Goal: Task Accomplishment & Management: Manage account settings

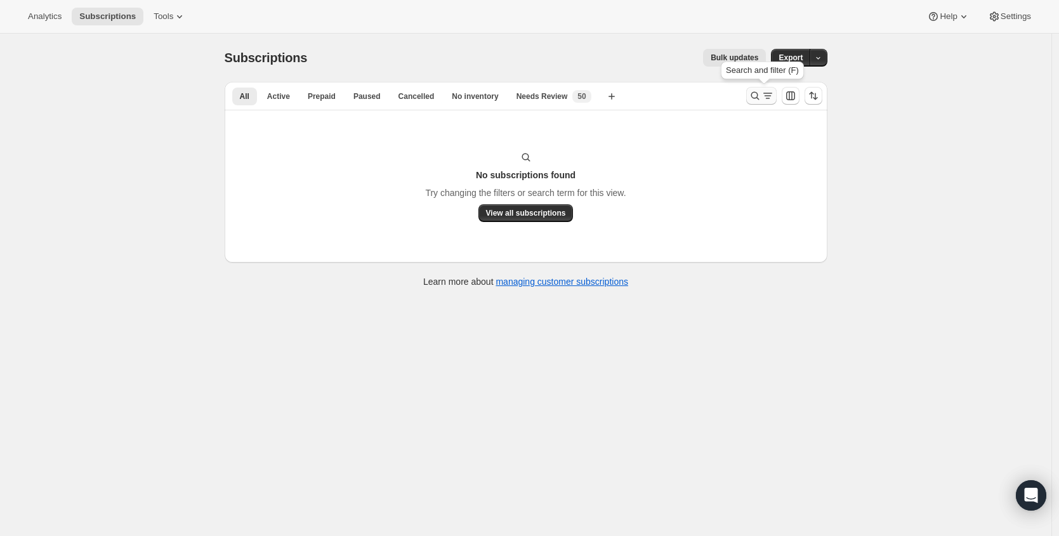
click at [757, 92] on icon "Search and filter results" at bounding box center [755, 96] width 8 height 8
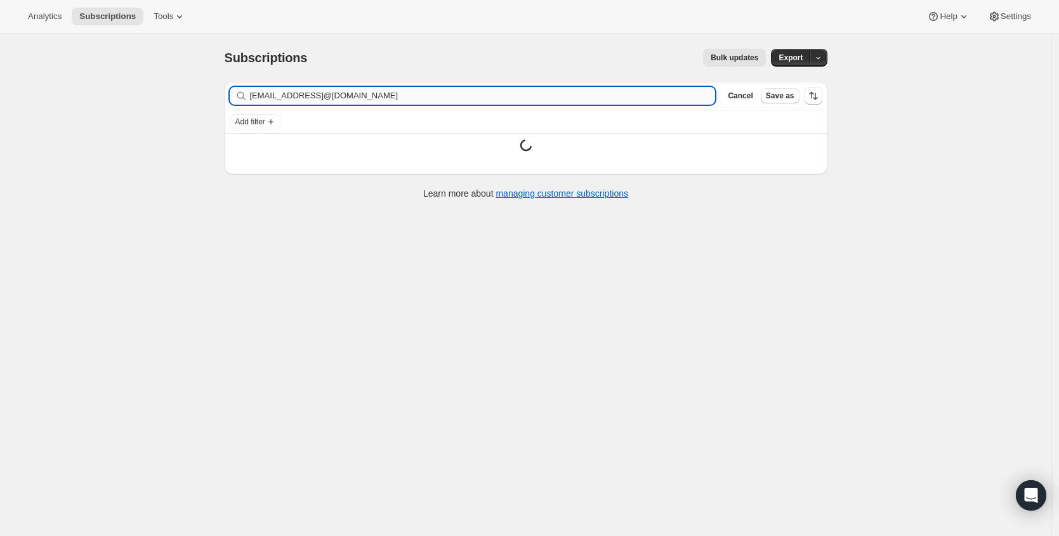
click at [598, 100] on input "[EMAIL_ADDRESS]@[DOMAIN_NAME]" at bounding box center [483, 96] width 466 height 18
type input "[EMAIL_ADDRESS][DOMAIN_NAME]"
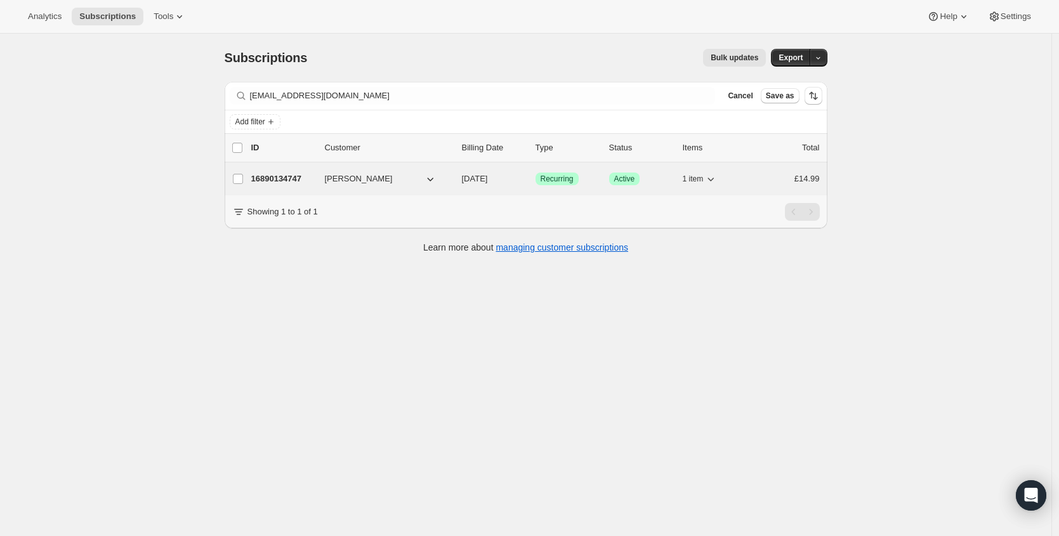
click at [287, 183] on p "16890134747" at bounding box center [282, 179] width 63 height 13
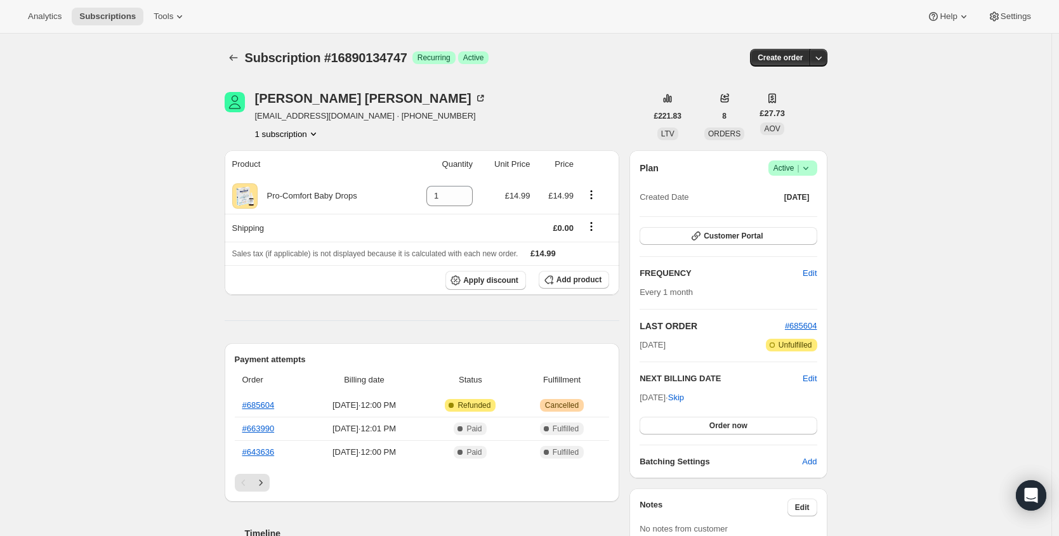
click at [799, 168] on span "|" at bounding box center [798, 168] width 2 height 10
click at [781, 217] on span "Cancel subscription" at bounding box center [792, 215] width 72 height 10
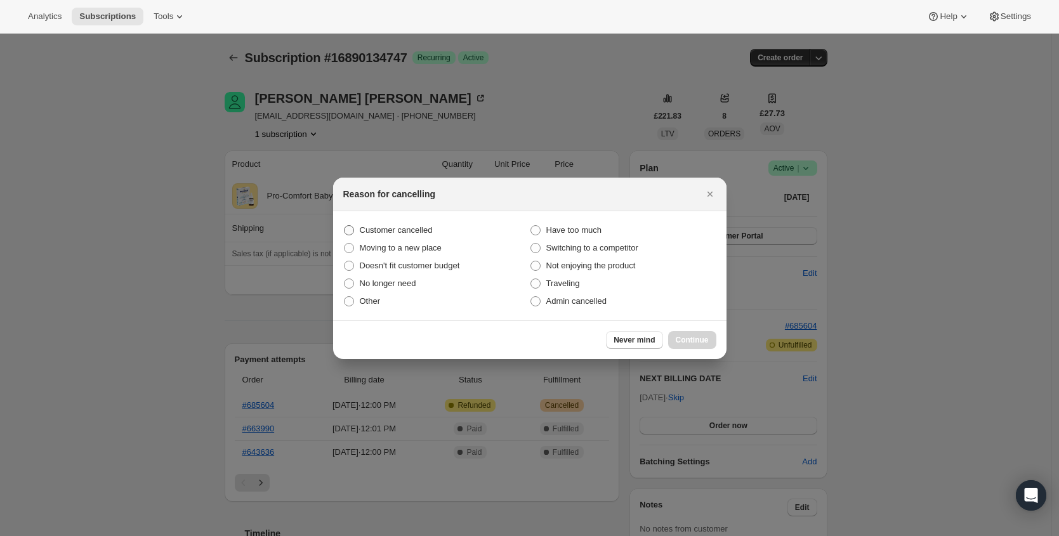
click at [404, 233] on span "Customer cancelled" at bounding box center [396, 230] width 73 height 10
click at [345, 226] on input "Customer cancelled" at bounding box center [344, 225] width 1 height 1
radio input "true"
click at [697, 341] on span "Continue" at bounding box center [692, 340] width 33 height 10
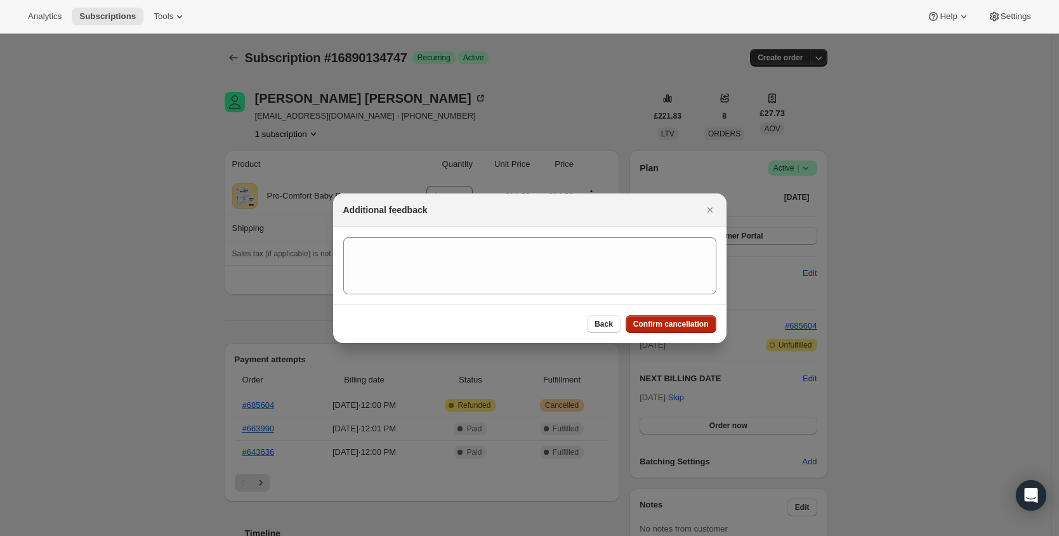
click at [692, 324] on span "Confirm cancellation" at bounding box center [671, 324] width 76 height 10
